Goal: Ask a question

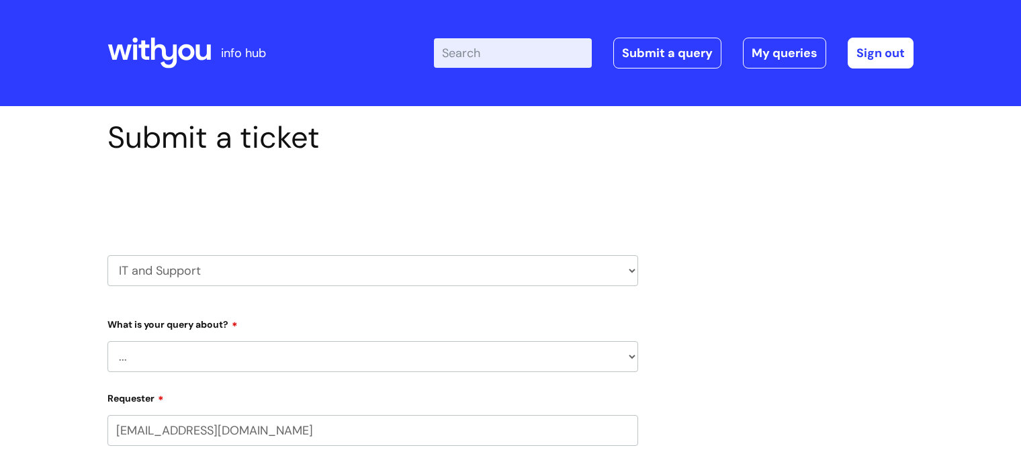
click at [165, 62] on icon at bounding box center [158, 53] width 103 height 32
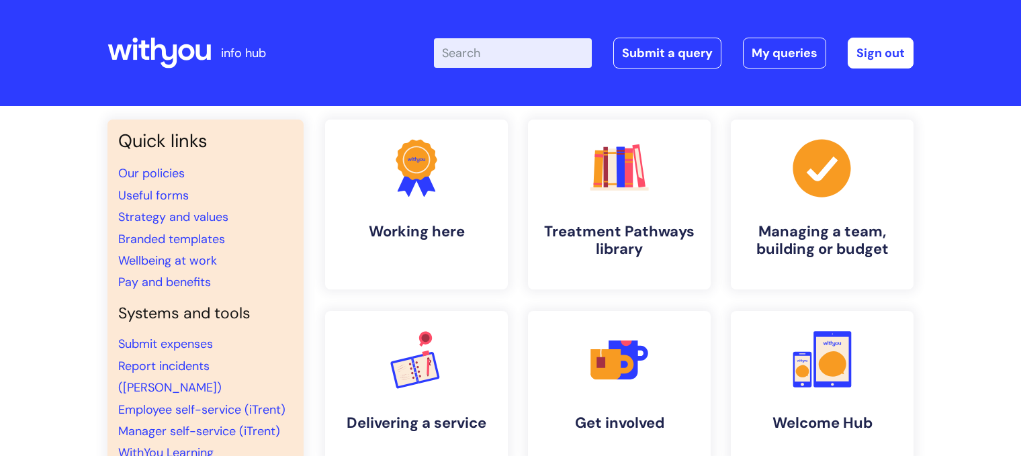
scroll to position [67, 0]
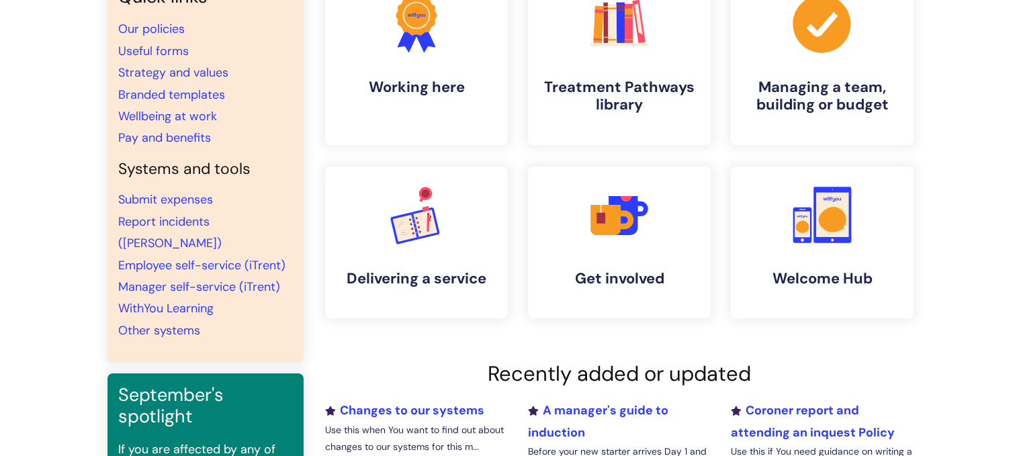
scroll to position [145, 0]
click at [184, 300] on link "WithYou Learning" at bounding box center [165, 308] width 95 height 16
